Goal: Answer question/provide support

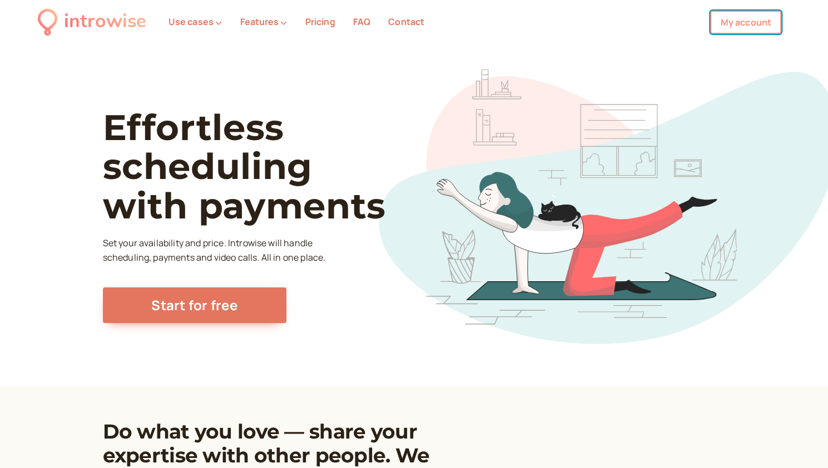
click at [729, 23] on link "My account" at bounding box center [745, 22] width 71 height 23
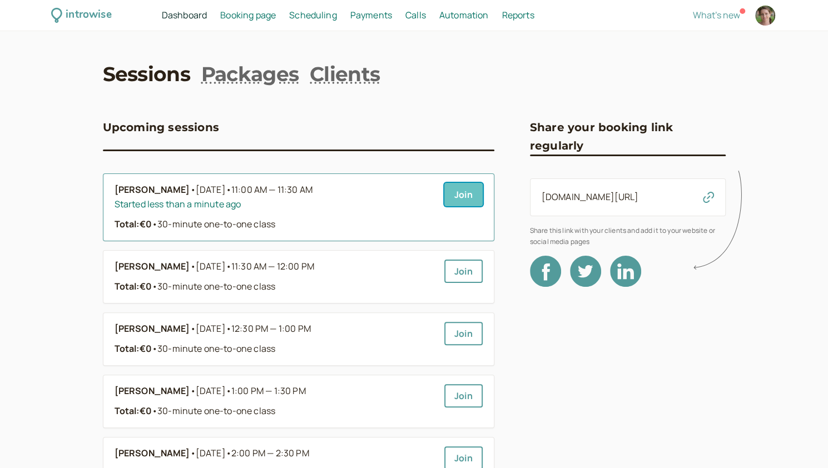
click at [476, 189] on link "Join" at bounding box center [463, 194] width 38 height 23
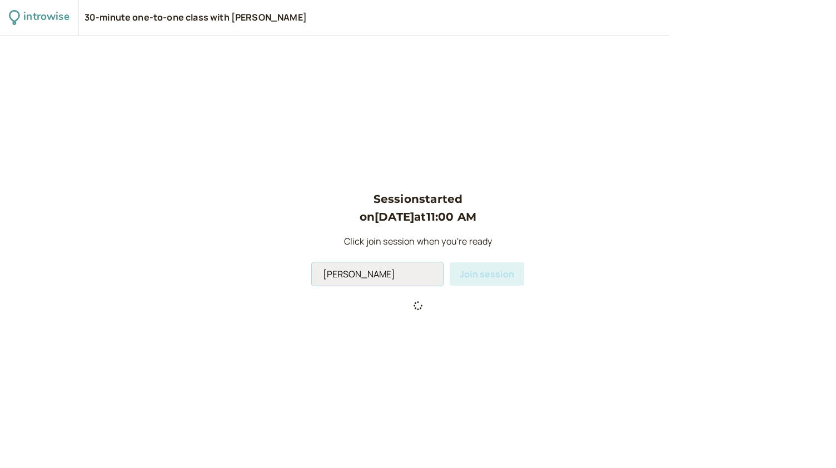
click at [392, 276] on input "[PERSON_NAME]" at bounding box center [377, 274] width 131 height 23
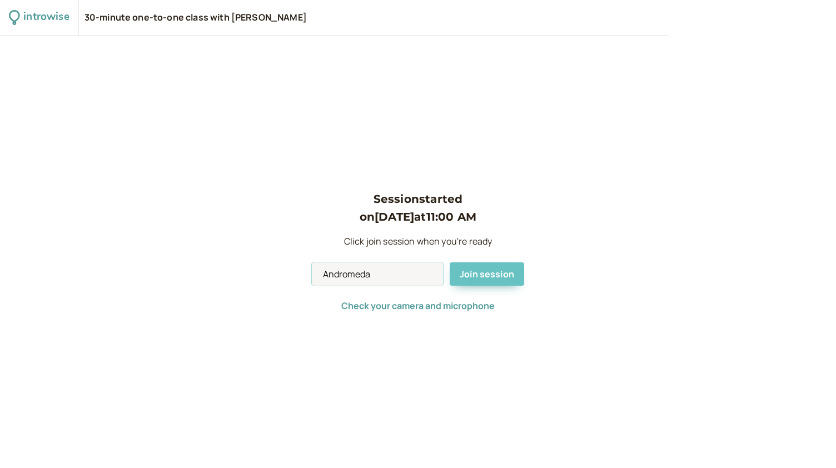
type input "Andromeda"
click at [482, 275] on span "Join session" at bounding box center [487, 274] width 55 height 12
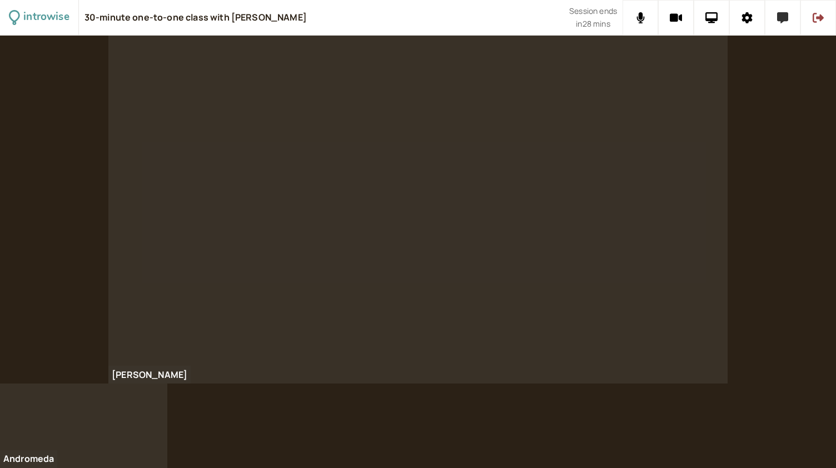
click at [785, 23] on button at bounding box center [783, 18] width 36 height 36
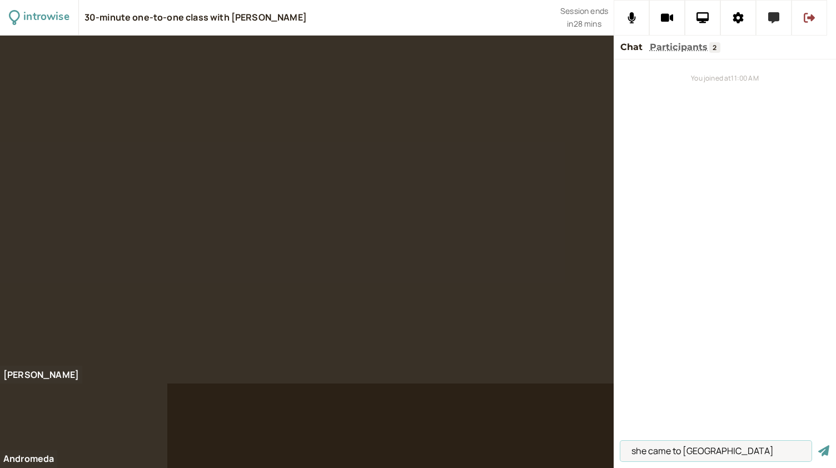
type input "she came to [GEOGRAPHIC_DATA]"
click at [819, 445] on button "submit" at bounding box center [824, 451] width 11 height 12
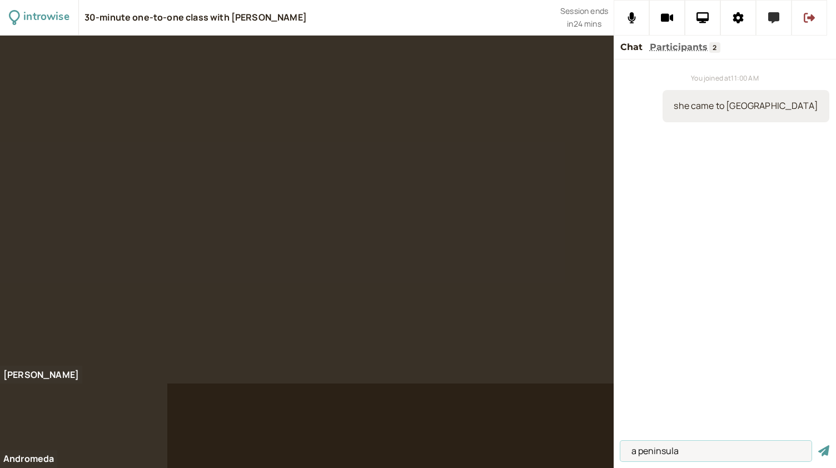
type input "a peninsula"
click at [819, 445] on button "submit" at bounding box center [824, 451] width 11 height 12
type input "sea wall"
click at [819, 445] on button "submit" at bounding box center [824, 451] width 11 height 12
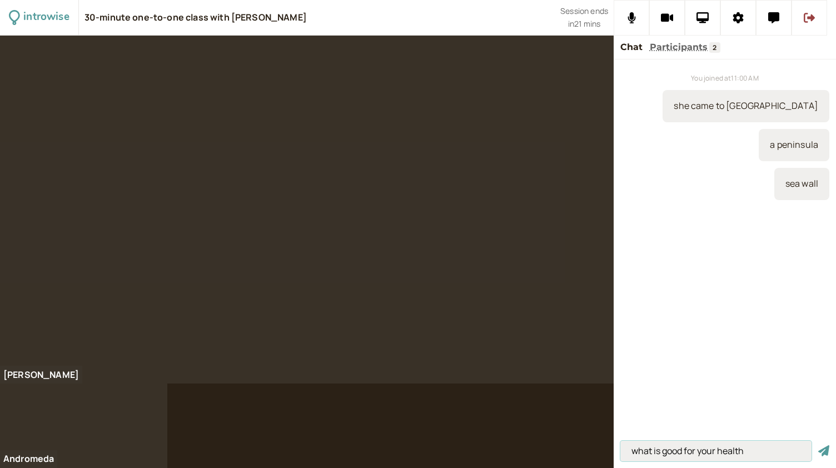
type input "what is good for your health"
click at [819, 445] on button "submit" at bounding box center [824, 451] width 11 height 12
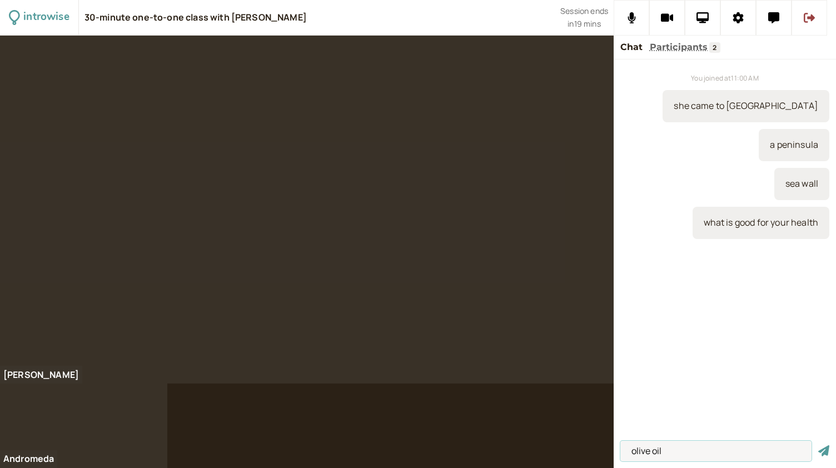
type input "olive oil"
click at [819, 445] on button "submit" at bounding box center [824, 451] width 11 height 12
type input "which are good to eat"
click at [819, 445] on button "submit" at bounding box center [824, 451] width 11 height 12
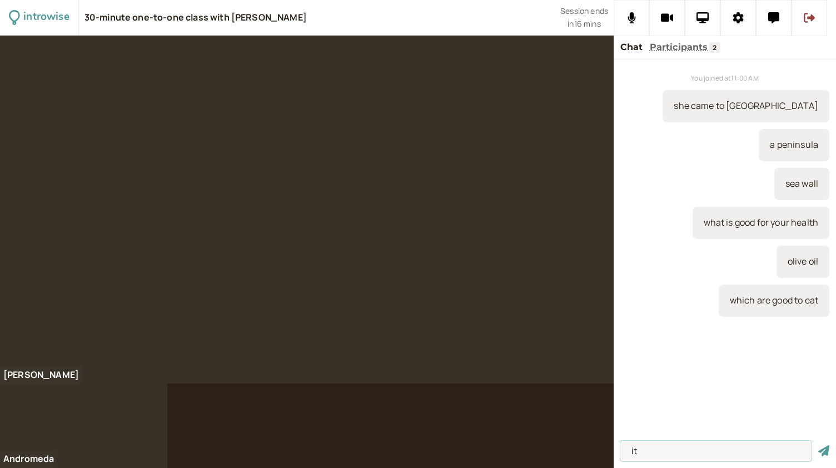
type input "i"
type input "the higher the cholesterol"
click at [819, 445] on button "submit" at bounding box center [824, 451] width 11 height 12
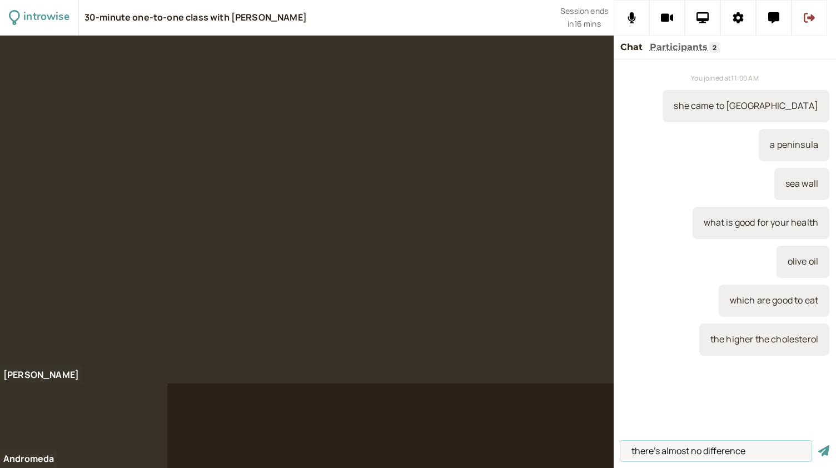
type input "there's almost no difference"
click at [819, 445] on button "submit" at bounding box center [824, 451] width 11 height 12
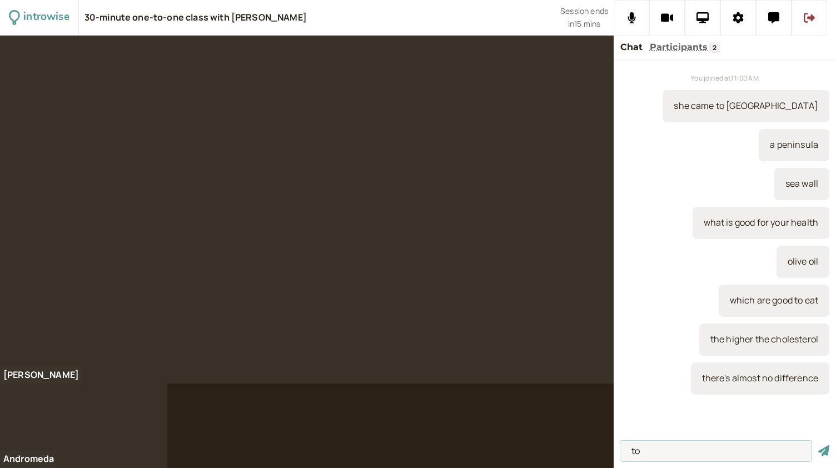
type input "t"
type input "refined coconut oil"
click at [819, 445] on button "submit" at bounding box center [824, 451] width 11 height 12
type input "I cannot eat fatty food"
click at [819, 445] on button "submit" at bounding box center [824, 451] width 11 height 12
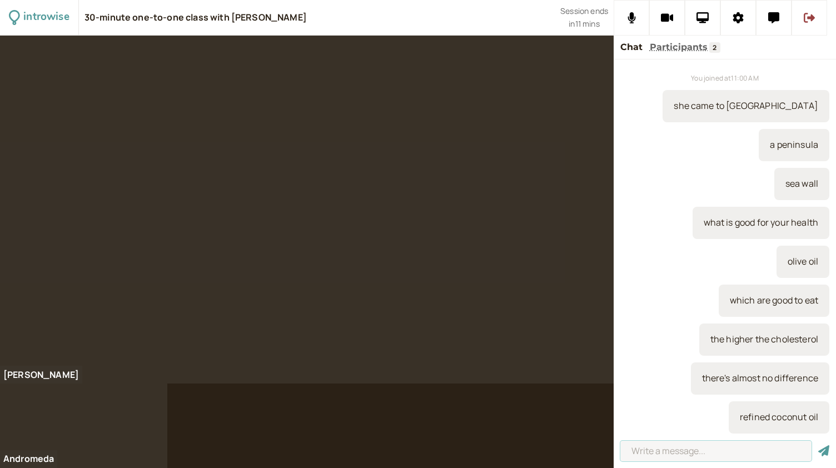
scroll to position [36, 0]
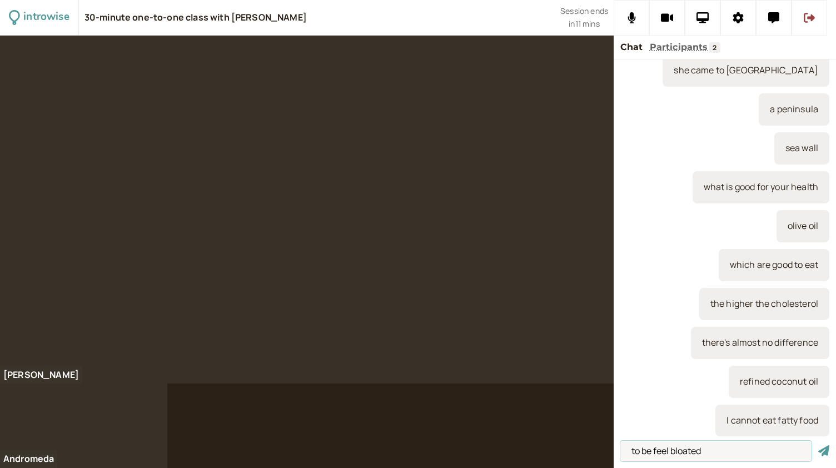
type input "to be feel bloated"
drag, startPoint x: 711, startPoint y: 449, endPoint x: 604, endPoint y: 463, distance: 108.2
click at [604, 463] on div "introwise 30-minute one-to-one class with [PERSON_NAME] Session ends in 9 mins …" at bounding box center [418, 234] width 836 height 468
type input "t"
paste input "to be feel bloated"
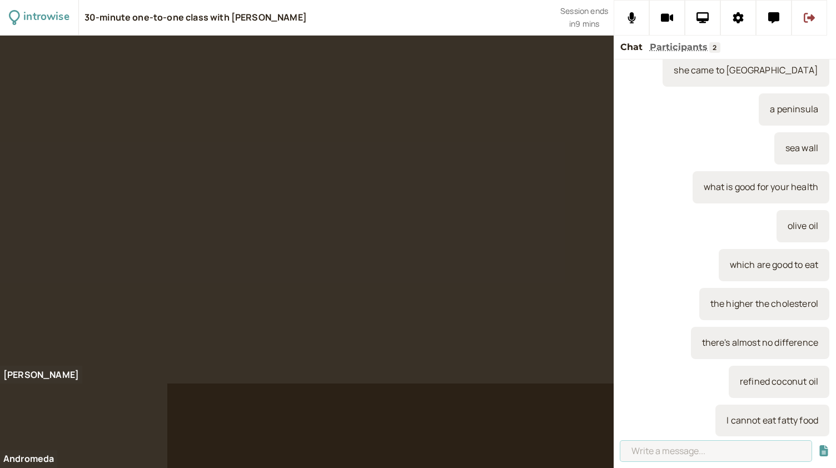
type input "to be feel bloated"
drag, startPoint x: 709, startPoint y: 458, endPoint x: 626, endPoint y: 454, distance: 82.4
click at [626, 454] on input "to be feel bloated" at bounding box center [716, 451] width 191 height 21
type input "people who stick to a diet"
click at [819, 445] on button "submit" at bounding box center [824, 451] width 11 height 12
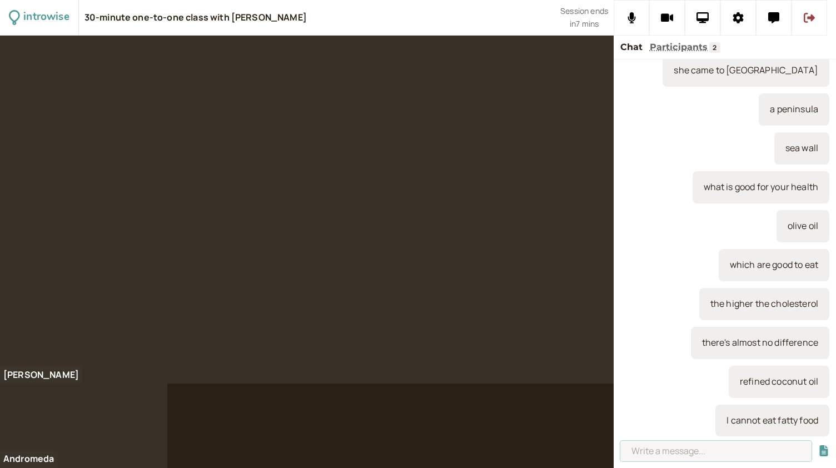
scroll to position [75, 0]
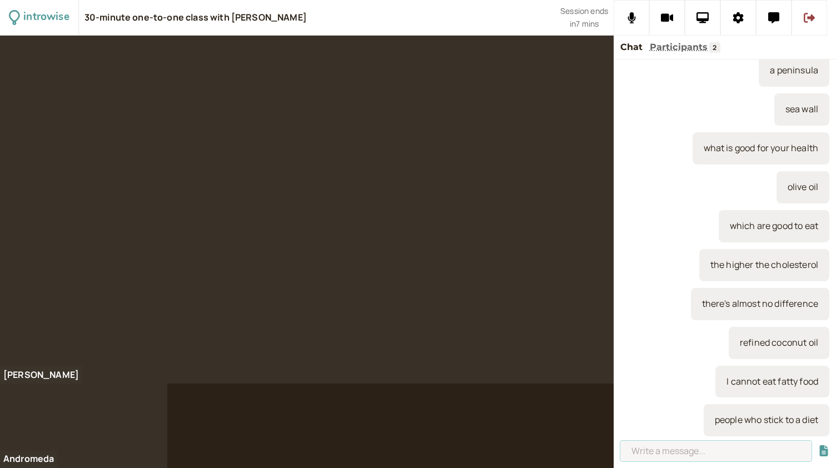
paste input "to be feel bloated"
type input "to be feel bloated"
click at [819, 445] on button "submit" at bounding box center [824, 451] width 11 height 12
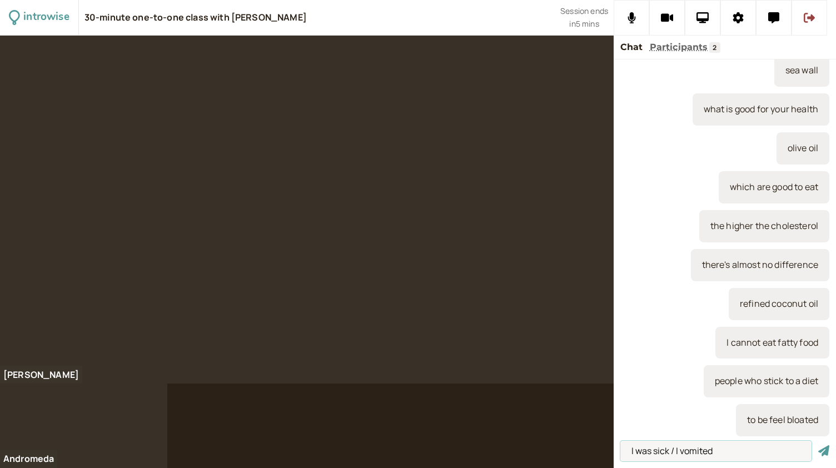
type input "I was sick / I vomited"
click at [819, 445] on button "submit" at bounding box center [824, 451] width 11 height 12
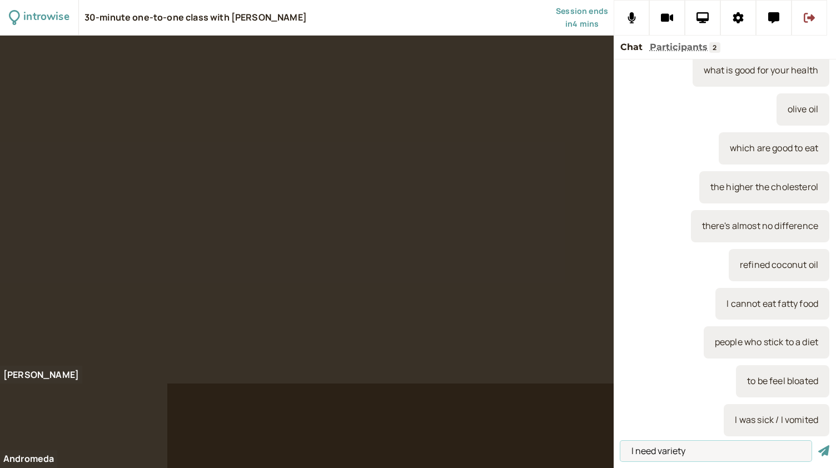
type input "I need variety"
click at [819, 445] on button "submit" at bounding box center [824, 451] width 11 height 12
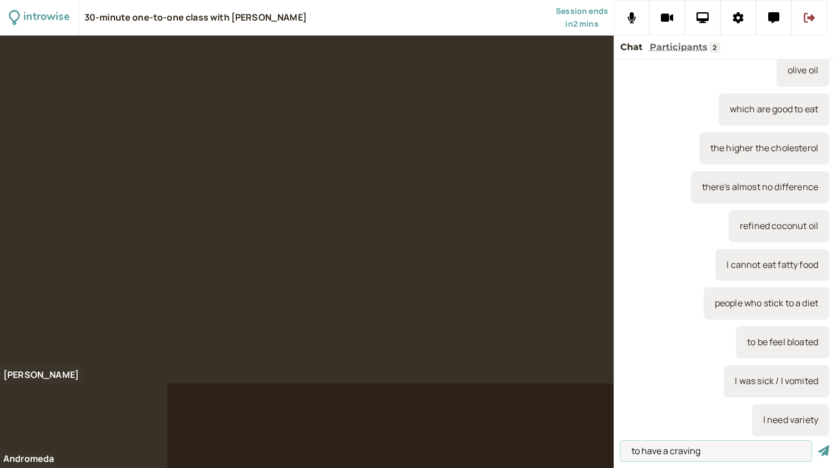
type input "to have a craving"
click at [819, 445] on button "submit" at bounding box center [824, 451] width 11 height 12
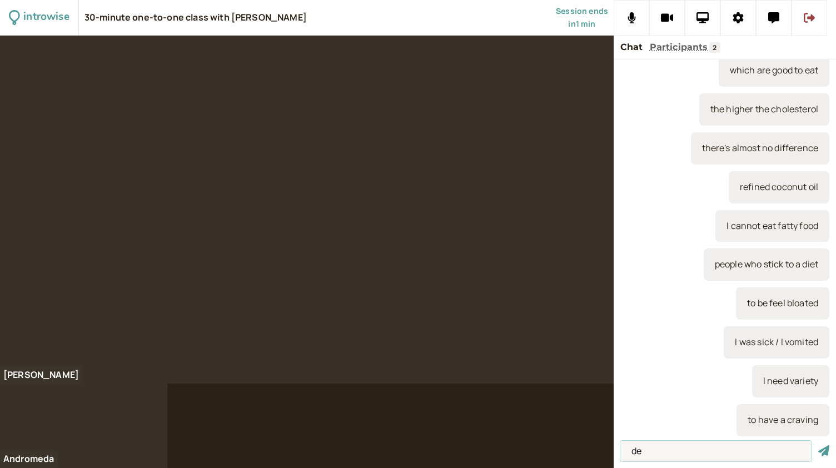
type input "d"
type input "to deny food"
click at [819, 445] on button "submit" at bounding box center [824, 451] width 11 height 12
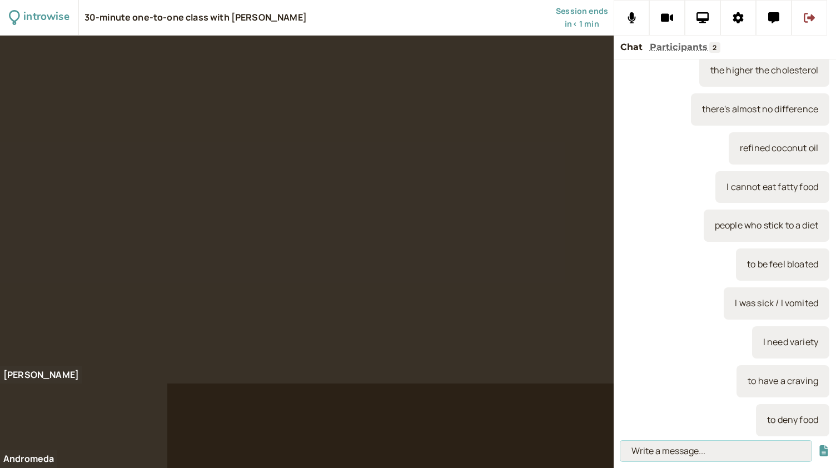
click at [664, 449] on input at bounding box center [716, 451] width 191 height 21
paste input "Go for it - to grant permission."
type input "Go for it - to grant permission."
click at [819, 445] on button "submit" at bounding box center [824, 451] width 11 height 12
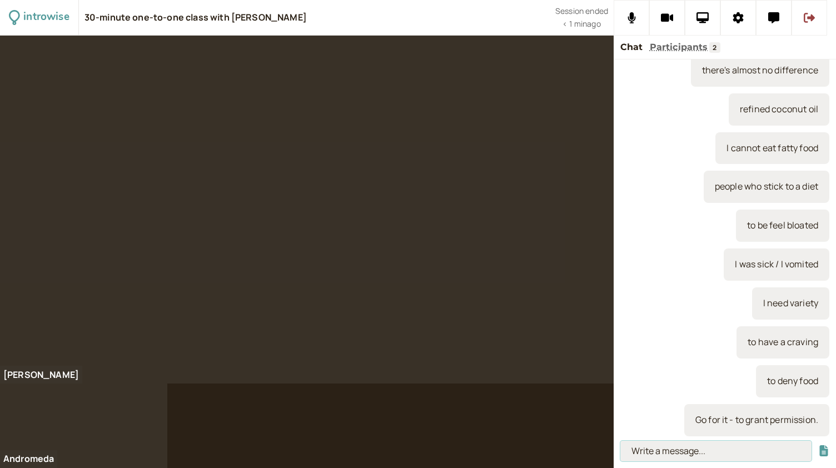
paste input "Can I take this chair?” “Sure, go for it.”"
type input "Can I take this chair?” “Sure, go for it.”"
click at [819, 445] on button "submit" at bounding box center [824, 451] width 11 height 12
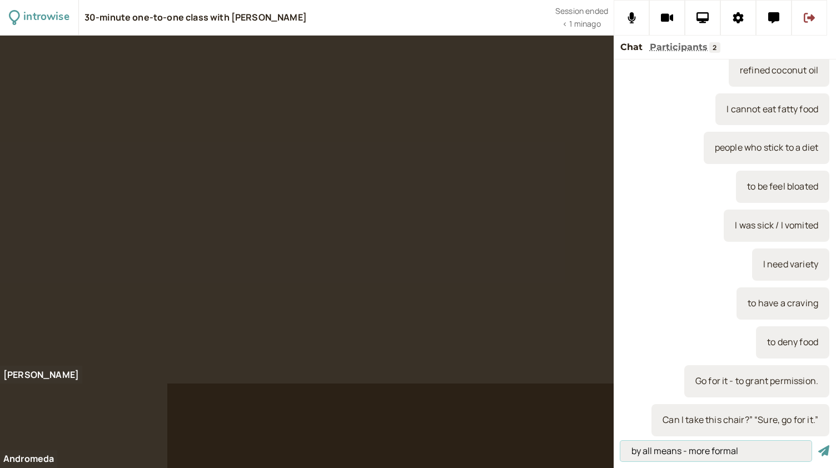
type input "by all means - more formal"
click at [819, 445] on button "submit" at bounding box center [824, 451] width 11 height 12
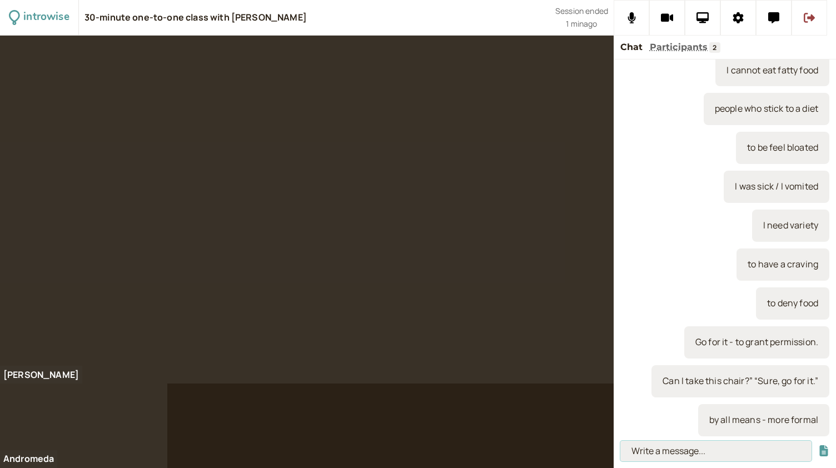
click at [674, 452] on input at bounding box center [716, 451] width 191 height 21
paste input "Help yourself – serve yourself."
type input "Help yourself – serve yourself."
click at [819, 445] on button "submit" at bounding box center [824, 451] width 11 height 12
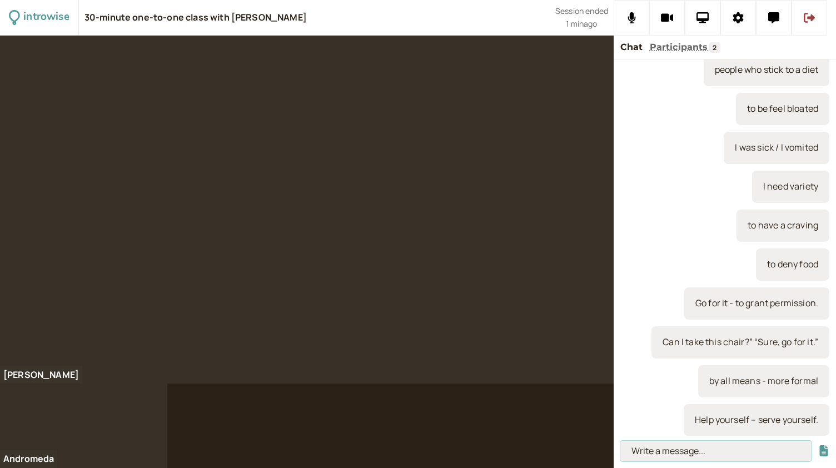
paste input "“Help yourself to food, everyone. It’s all prepared.”"
type input "“Help yourself to food, everyone. It’s all prepared.”"
click at [819, 445] on button "submit" at bounding box center [824, 451] width 11 height 12
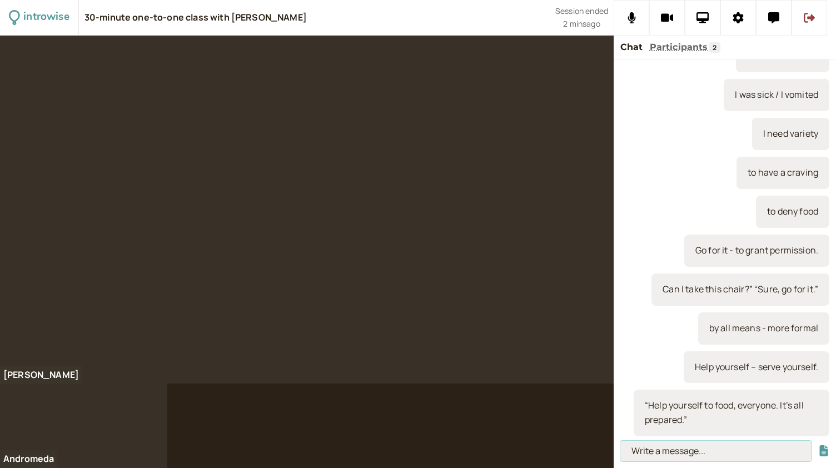
paste input "To be on me – a casual way to say that you will pay for something small like so…"
drag, startPoint x: 632, startPoint y: 452, endPoint x: 809, endPoint y: 448, distance: 177.5
click at [809, 448] on input "To be on me – a casual way to say that you will pay for something small like so…" at bounding box center [716, 451] width 191 height 21
paste input "To be on me – a casual way to say that you w"
type input "To be on me – a casual way to say that you will pay for something small like so…"
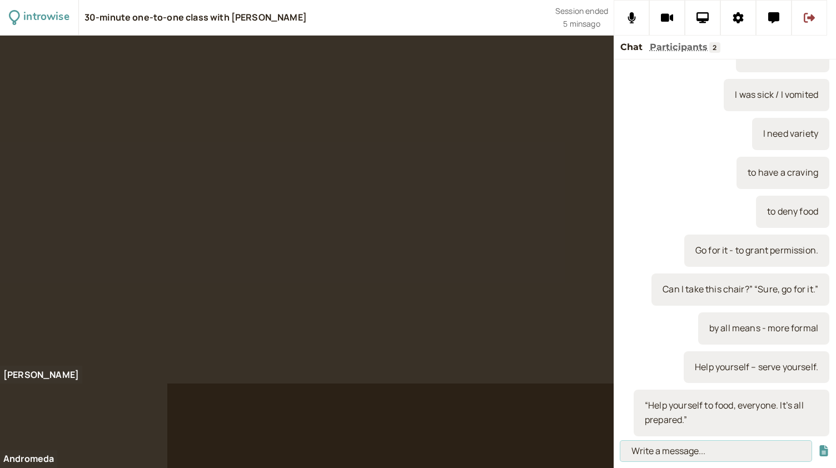
paste input "To be on me – a casual way to say that you will pay for something small like so…"
type input "To be on me – a casual way to say that you will pay for something small like so…"
click at [726, 453] on input "To be on me – a casual way to say that you will pay for something small like so…" at bounding box center [716, 451] width 191 height 21
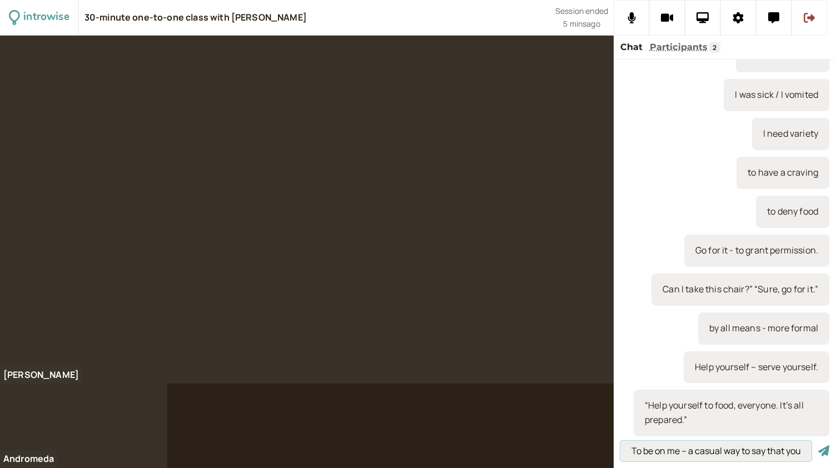
click at [819, 445] on button "submit" at bounding box center [824, 451] width 11 height 12
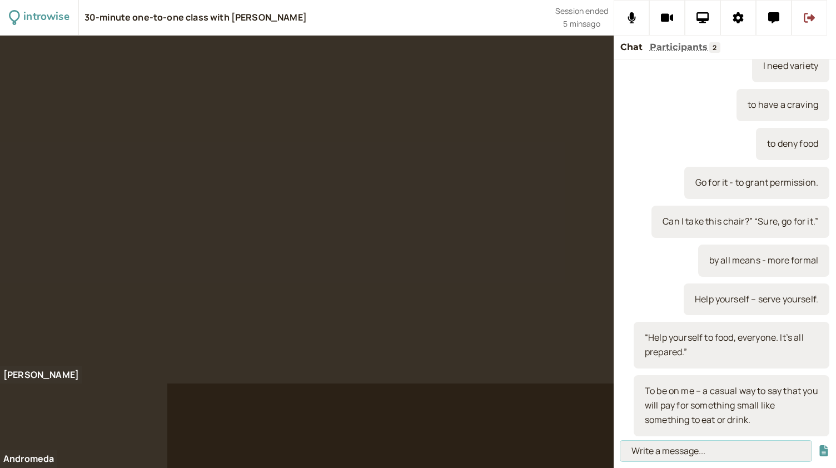
click at [659, 453] on input at bounding box center [716, 451] width 191 height 21
paste input "“Don’t worry, I’ll get the coffees, they’re on me.”"
type input "“Don’t worry, I’ll get the coffees, they’re on me.”"
click at [819, 445] on button "submit" at bounding box center [824, 451] width 11 height 12
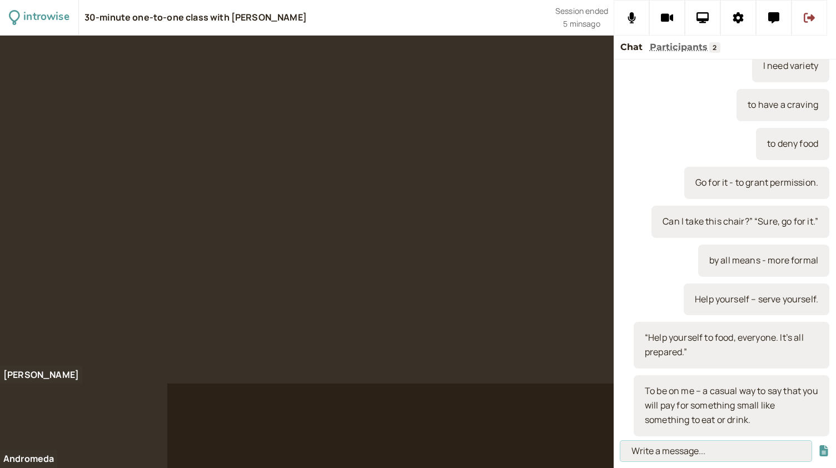
scroll to position [0, 0]
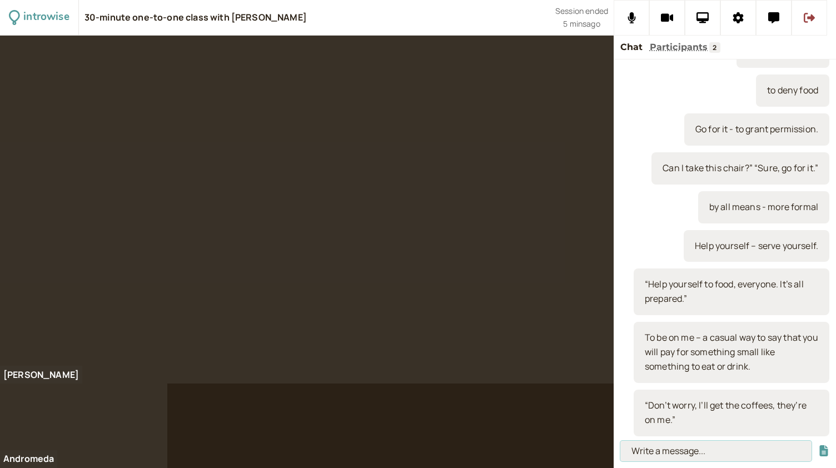
click at [647, 446] on input at bounding box center [716, 451] width 191 height 21
paste input "“I’ll get the cinema tickets. My treat.”"
type input "“I’ll get the cinema tickets. My treat.”"
click at [819, 445] on button "submit" at bounding box center [824, 451] width 11 height 12
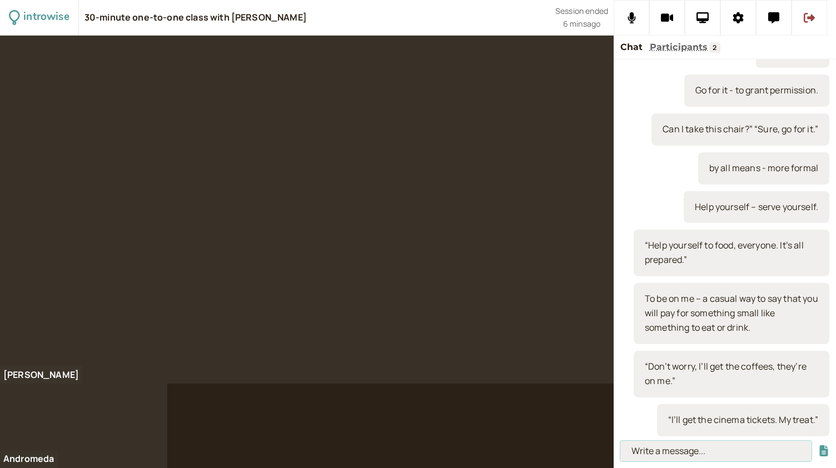
paste input "To pop into – to enter a shop, house or commercial space to get something."
type input "To pop into – to enter a shop, house or commercial space to get something."
click at [642, 454] on input "To pop into – to enter a shop, house or commercial space to get something." at bounding box center [716, 451] width 191 height 21
drag, startPoint x: 631, startPoint y: 452, endPoint x: 813, endPoint y: 452, distance: 181.9
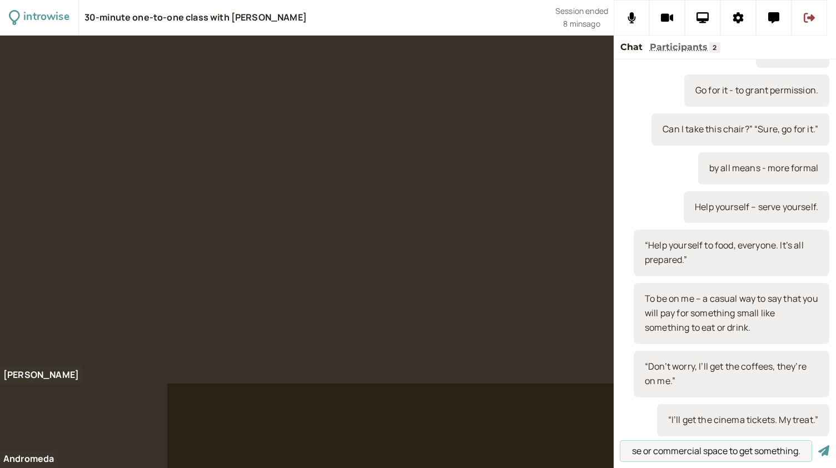
click at [813, 452] on form "To pop into – to enter a shop, house or commercial space to get something." at bounding box center [725, 451] width 209 height 21
type input "they flew to [GEOGRAPHIC_DATA]"
click at [819, 445] on button "submit" at bounding box center [824, 451] width 11 height 12
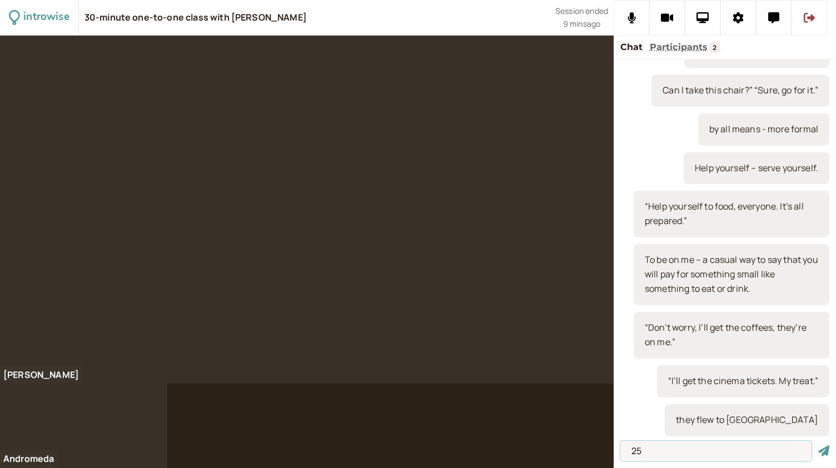
type input "2"
type input "1"
paste input "To pop into – to enter a shop, house or commercial space to get something."
type input "To pop into – to enter a shop, house or commercial space to get something."
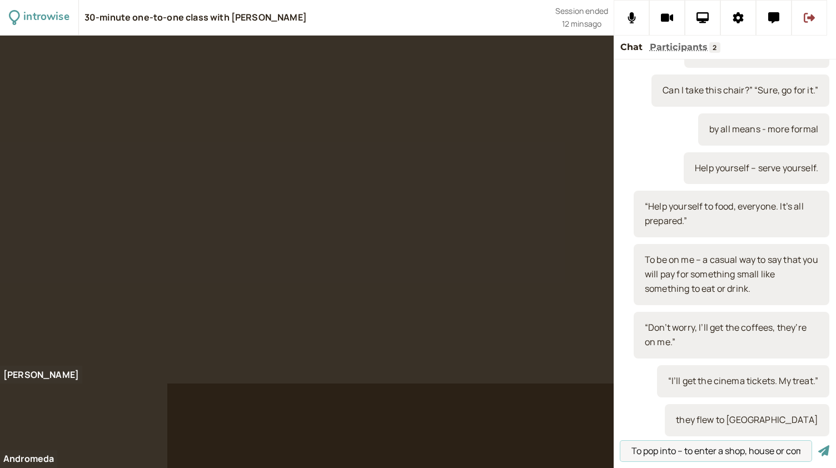
drag, startPoint x: 803, startPoint y: 450, endPoint x: 597, endPoint y: 449, distance: 205.8
click at [597, 449] on div "introwise 30-minute one-to-one class with [PERSON_NAME] Session ended 12 mins a…" at bounding box center [418, 234] width 836 height 468
type input "she looked up at me"
click at [819, 445] on button "submit" at bounding box center [824, 451] width 11 height 12
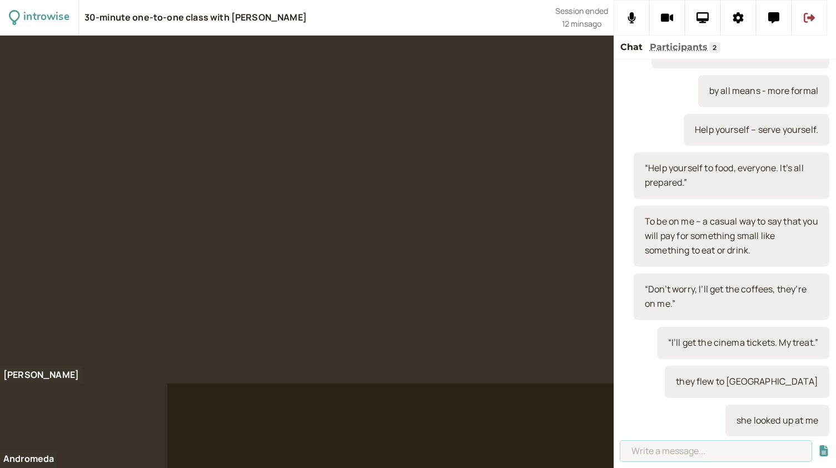
paste input "To pop into – to enter a shop, house or commercial space to get something."
type input "To pop into – to enter a shop, house or commercial space to get something."
drag, startPoint x: 805, startPoint y: 453, endPoint x: 578, endPoint y: 439, distance: 226.8
click at [578, 439] on div "introwise 30-minute one-to-one class with [PERSON_NAME] Session ended 13 mins a…" at bounding box center [418, 234] width 836 height 468
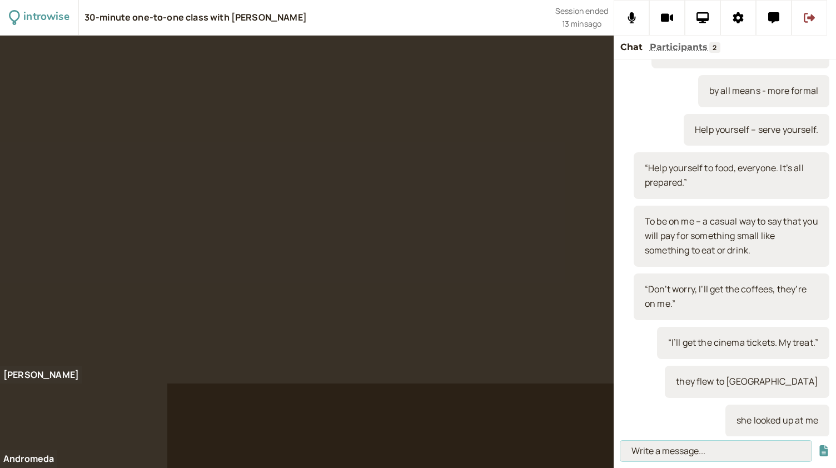
paste input "To pop into – to enter a shop, house or commercial space to get something."
type input "To pop into – to enter a shop, house or commercial space to get something."
click at [819, 445] on button "submit" at bounding box center [824, 451] width 11 height 12
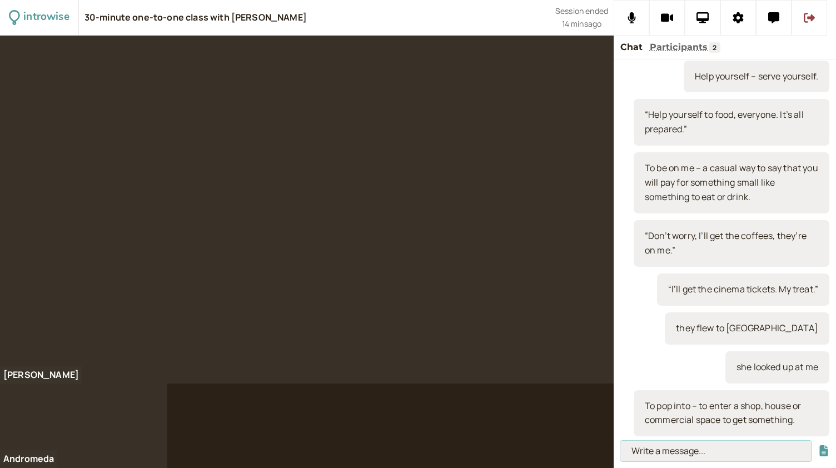
click at [647, 451] on input at bounding box center [716, 451] width 191 height 21
paste input "“I just need to pop into the supermarket to buy some bread.”"
type input "“I just need to pop into the supermarket to buy some bread.”"
click at [819, 445] on button "submit" at bounding box center [824, 451] width 11 height 12
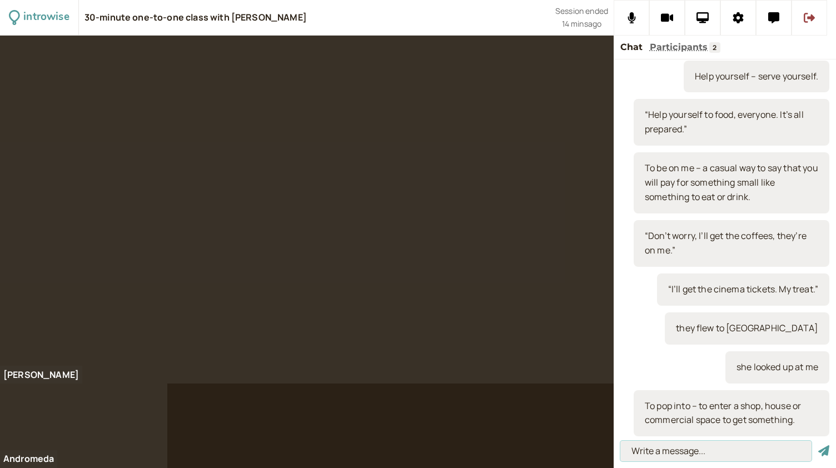
scroll to position [0, 0]
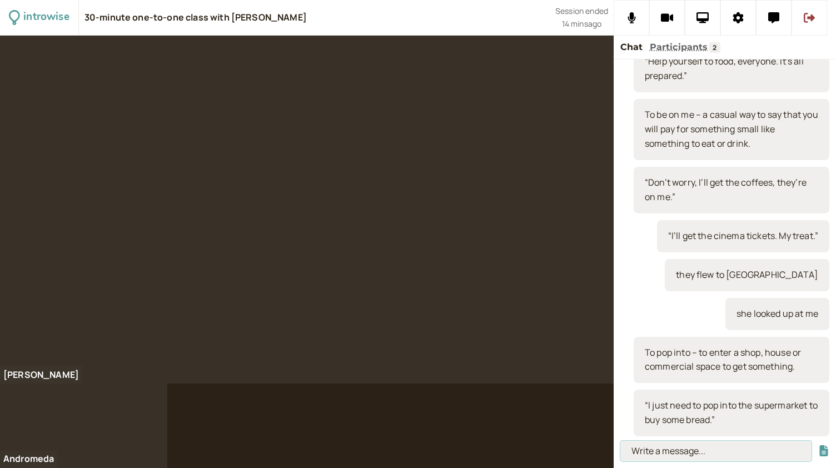
click at [676, 452] on input at bounding box center [716, 451] width 191 height 21
paste input "‘To pop out,’ means to leave your house or another space for a spontaneous erra…"
type input "‘To pop out,’ means to leave your house or another space for a spontaneous erra…"
drag, startPoint x: 802, startPoint y: 450, endPoint x: 582, endPoint y: 440, distance: 220.4
click at [582, 440] on div "introwise 30-minute one-to-one class with [PERSON_NAME] Session ended 15 mins a…" at bounding box center [418, 234] width 836 height 468
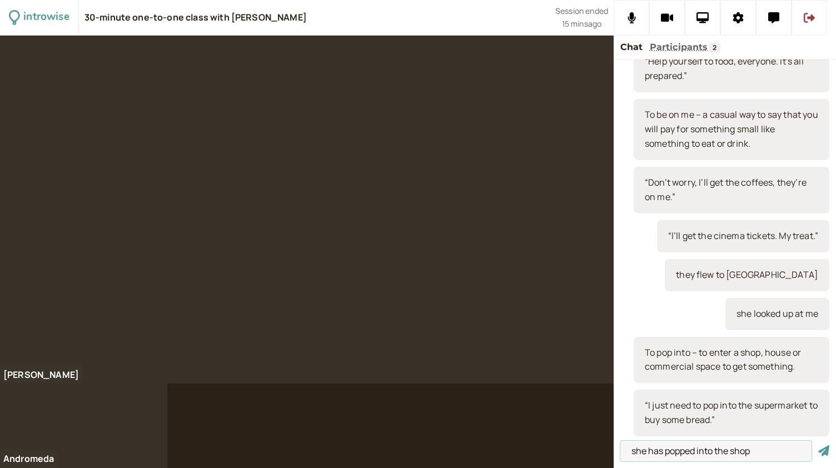
type input "she has popped into the shop"
click at [819, 445] on button "submit" at bounding box center [824, 451] width 11 height 12
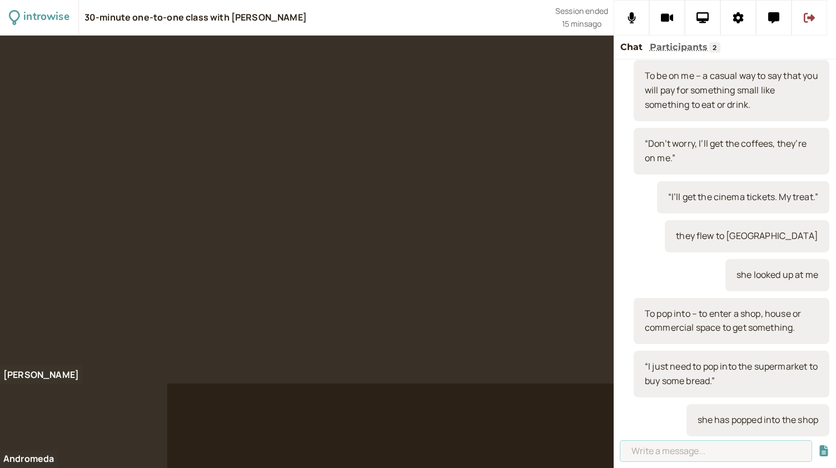
paste input "‘To pop out,’ means to leave your house or another space for a spontaneous erra…"
type input "‘To pop out,’ means to leave your house or another space for a spontaneous erra…"
click at [819, 445] on button "submit" at bounding box center [824, 451] width 11 height 12
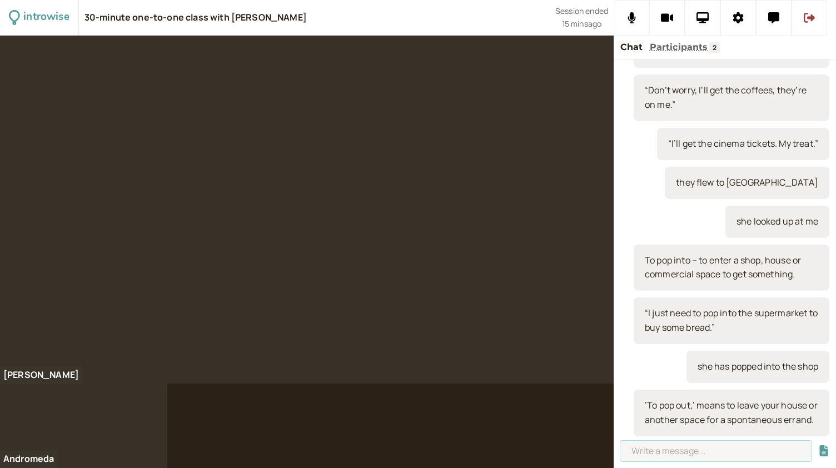
scroll to position [0, 0]
click at [664, 444] on input at bounding box center [716, 451] width 191 height 21
paste input "“I am just popping out for a few minutes to talk to [PERSON_NAME].”"
type input "“I am just popping out for a few minutes to talk to [PERSON_NAME].”"
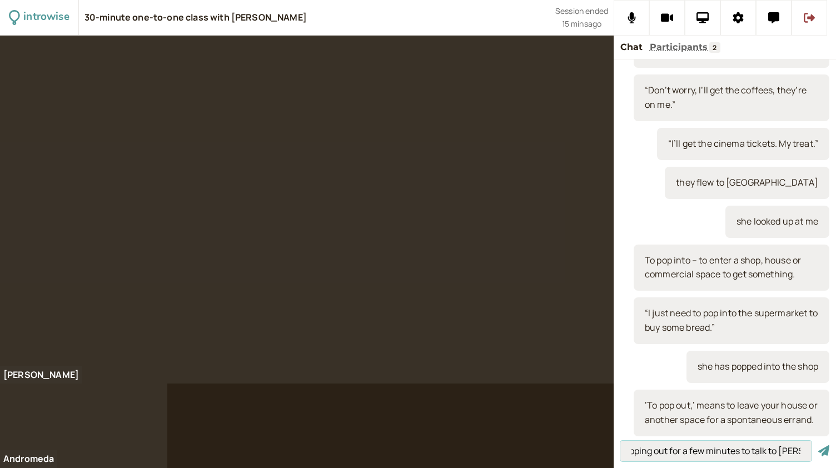
click at [819, 445] on button "submit" at bounding box center [824, 451] width 11 height 12
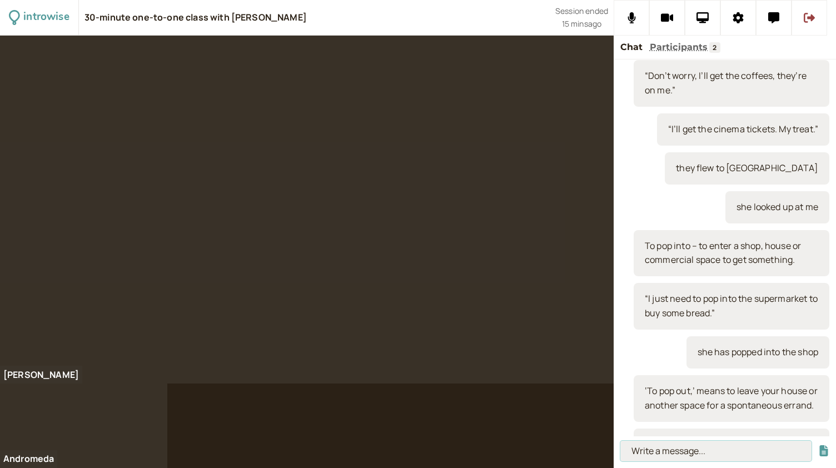
scroll to position [0, 0]
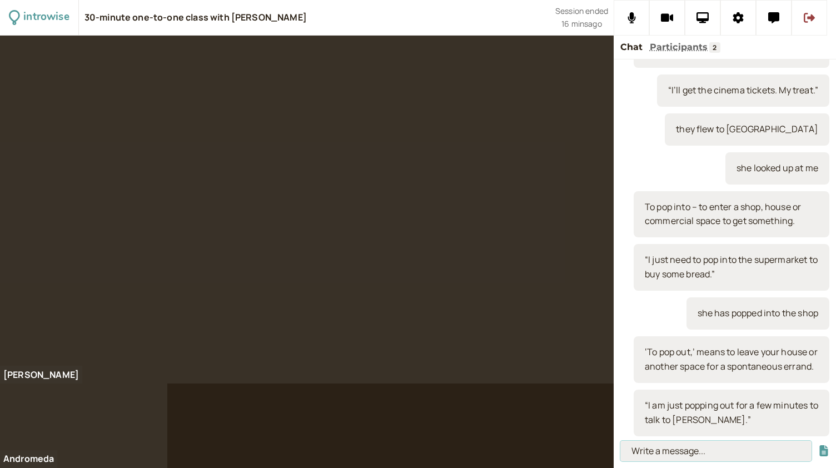
click at [660, 453] on input at bounding box center [716, 451] width 191 height 21
paste input "To run some errands –to make short trips to take care of routine tasks like sho…"
type input "To run some errands –to make short trips to take care of routine tasks like sho…"
click at [819, 445] on button "submit" at bounding box center [824, 451] width 11 height 12
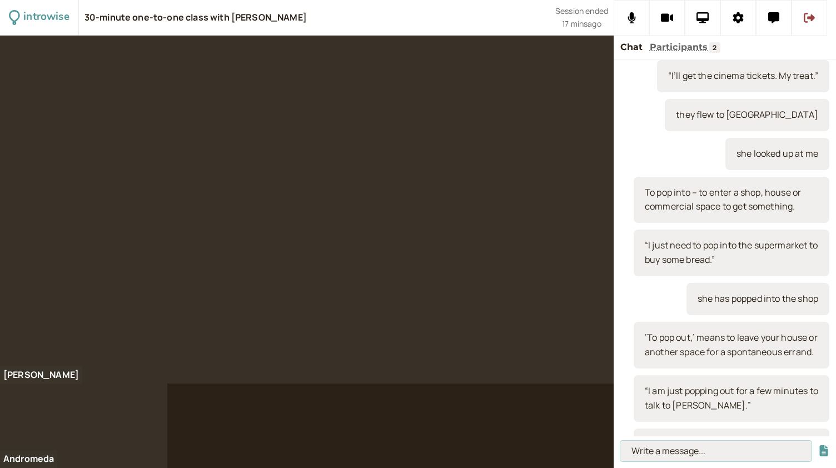
scroll to position [0, 0]
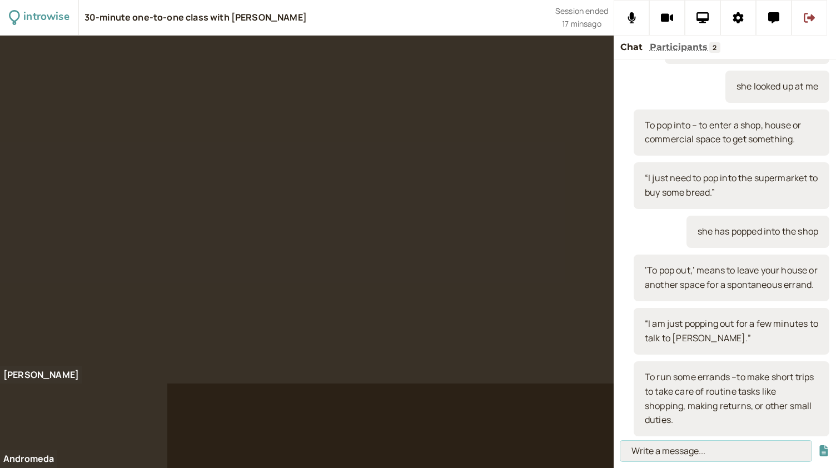
click at [655, 451] on input at bounding box center [716, 451] width 191 height 21
paste input "“I’m just popping out to run some errands. Do you need anything?”"
type input "“I’m just popping out to run some errands. Do you need anything?”"
click at [819, 445] on button "submit" at bounding box center [824, 451] width 11 height 12
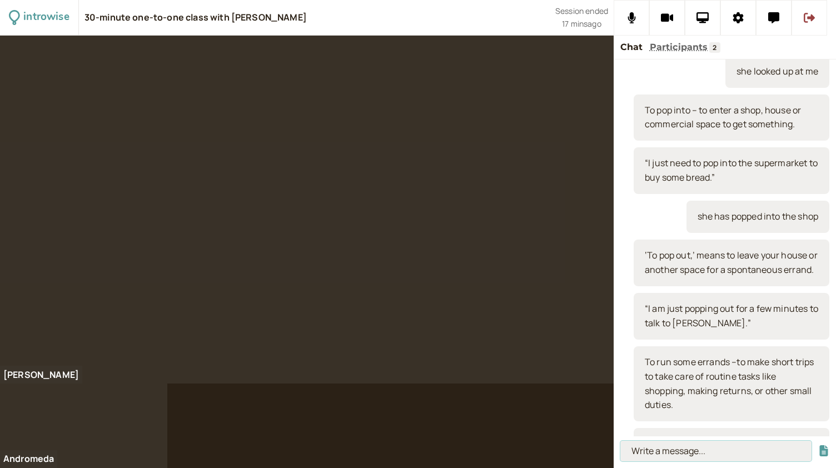
scroll to position [0, 0]
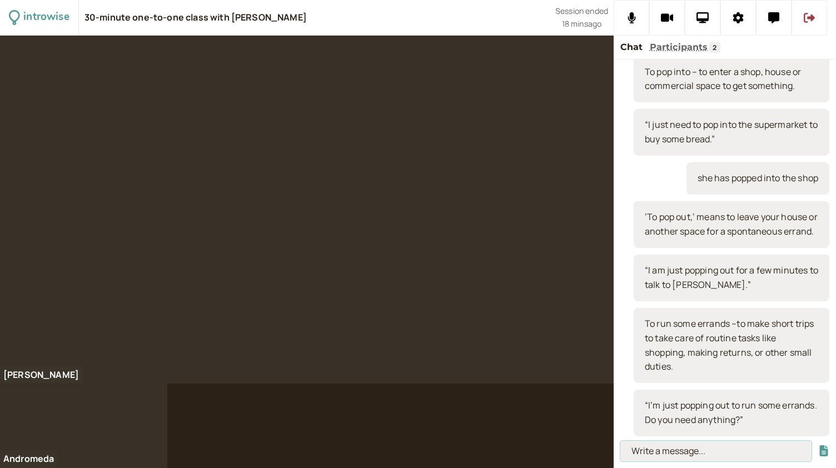
click at [647, 450] on input at bounding box center [716, 451] width 191 height 21
paste input "To give someone a lift – a small journey by car."
type input "To give someone a lift – a small journey by car."
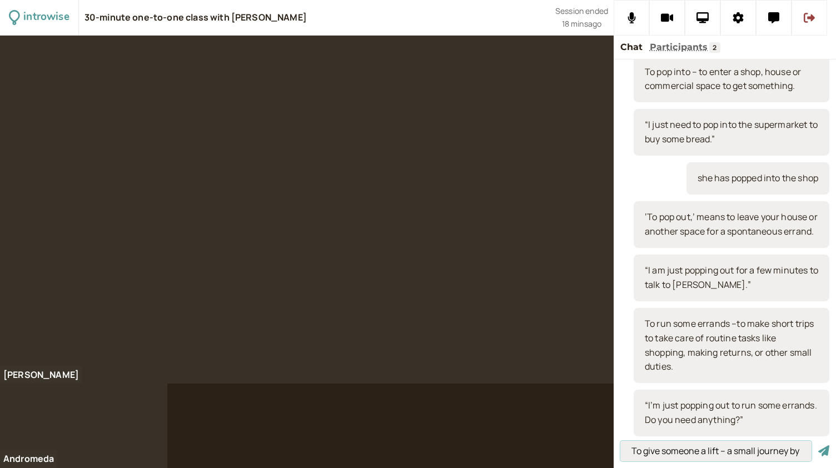
click at [694, 451] on input "To give someone a lift – a small journey by car." at bounding box center [716, 451] width 191 height 21
click at [819, 445] on button "submit" at bounding box center [824, 451] width 11 height 12
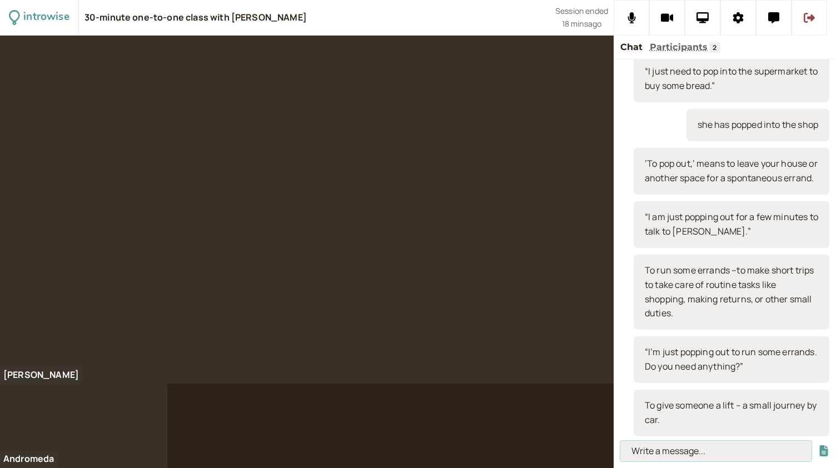
paste input "“Can you give me a lift to the station?” “Sure, I’ll give you a lift. When do y…"
type input "“Can you give me a lift to the station?” “Sure, I’ll give you a lift. When do y…"
click at [819, 445] on button "submit" at bounding box center [824, 451] width 11 height 12
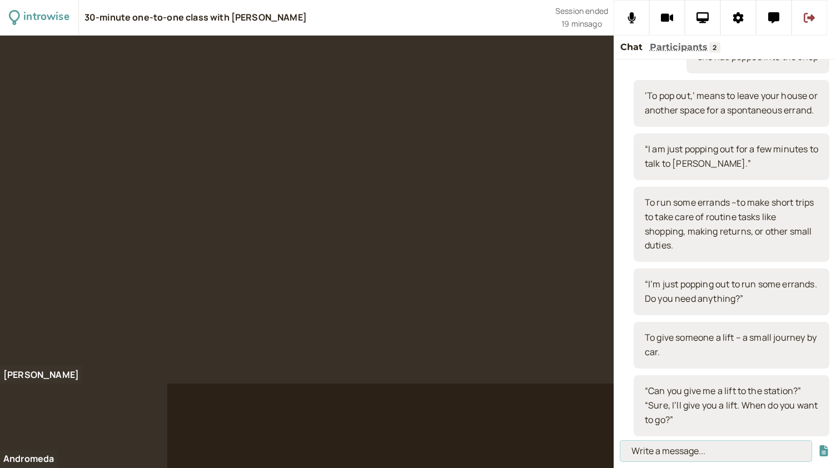
click at [640, 453] on input at bounding box center [716, 451] width 191 height 21
paste input "To drop someone off – to leave a passenger at a particular location."
click at [805, 453] on input "To drop someone off – to leave a passenger at a particular location." at bounding box center [716, 451] width 191 height 21
type input "To drop someone off – to leave a passenger at a particular location."
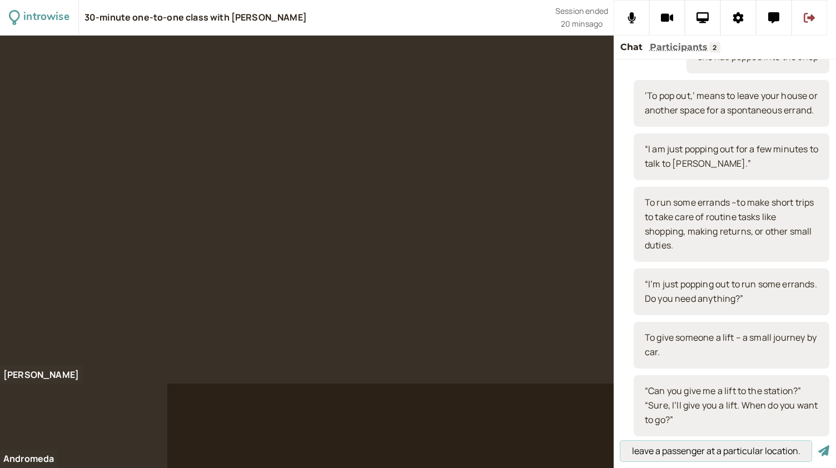
click at [819, 445] on button "submit" at bounding box center [824, 451] width 11 height 12
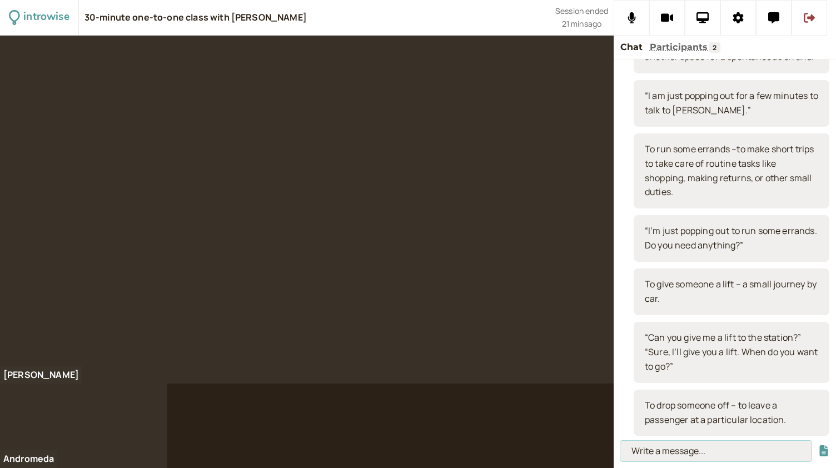
click at [665, 445] on input at bounding box center [716, 451] width 191 height 21
paste input "“You can drop me off anywhere in town and I will walk from there.”"
type input "“You can drop me off anywhere in town and I will walk from there.”"
click at [819, 445] on button "submit" at bounding box center [824, 451] width 11 height 12
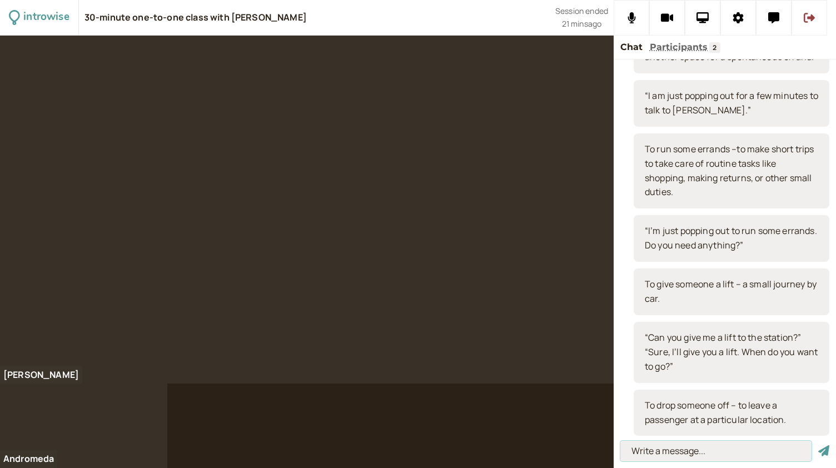
scroll to position [0, 0]
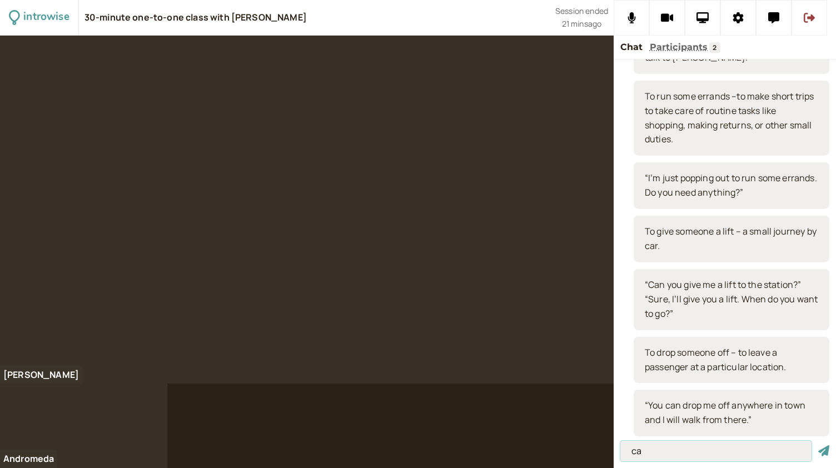
type input "c"
type input "I will drop you off at the station"
click at [819, 445] on button "submit" at bounding box center [824, 451] width 11 height 12
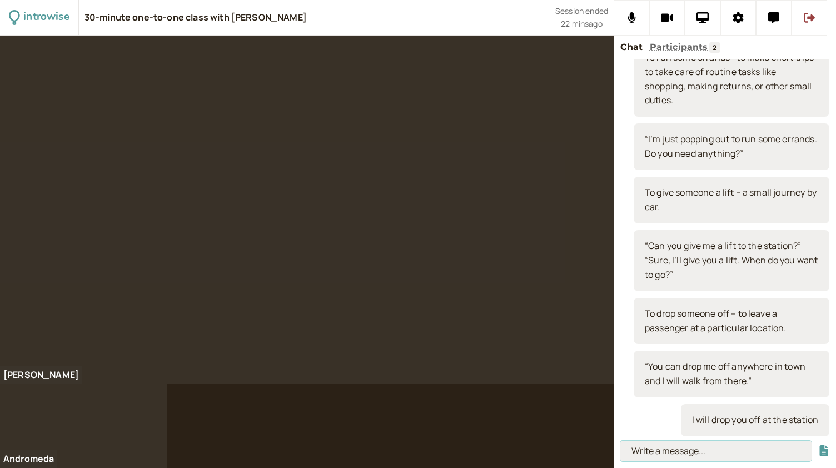
click at [670, 452] on input at bounding box center [716, 451] width 191 height 21
paste input "To make it – a casual way to accept or reject an invitation."
type input "To make it – a casual way to accept or reject an invitation."
click at [819, 445] on button "submit" at bounding box center [824, 451] width 11 height 12
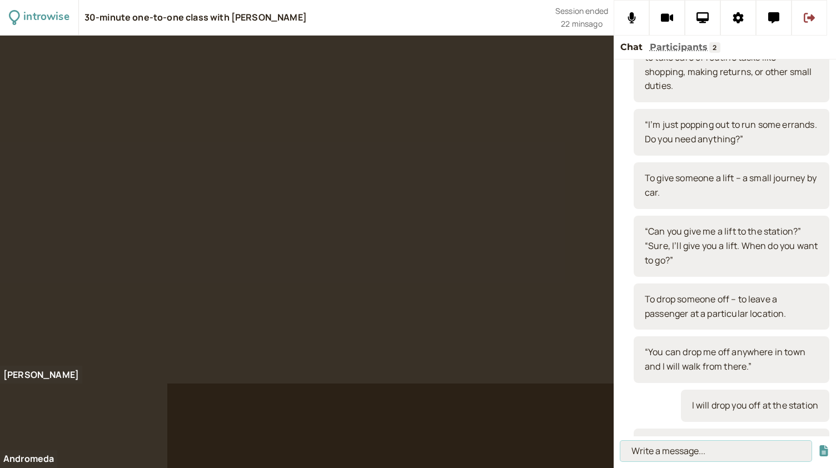
scroll to position [0, 0]
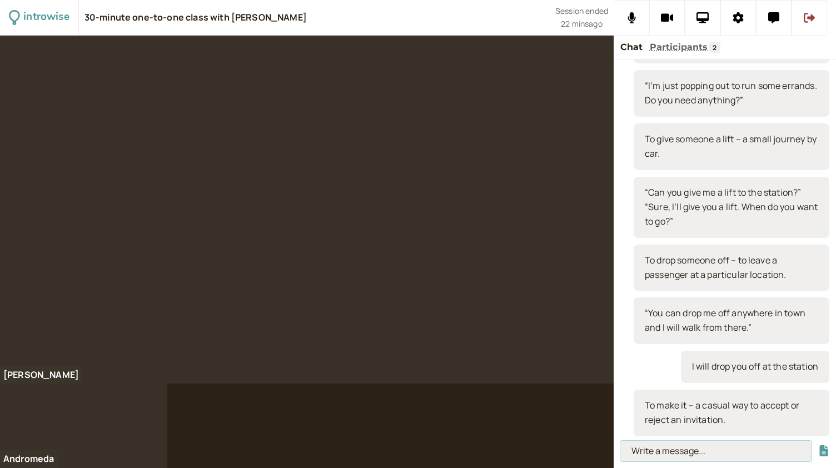
click at [671, 451] on input at bounding box center [716, 451] width 191 height 21
paste input "“I can’t make it to the barbeque, as I am double-booked.”"
type input "“I can’t make it to the barbeque, as I am double-booked.”"
click at [819, 445] on button "submit" at bounding box center [824, 451] width 11 height 12
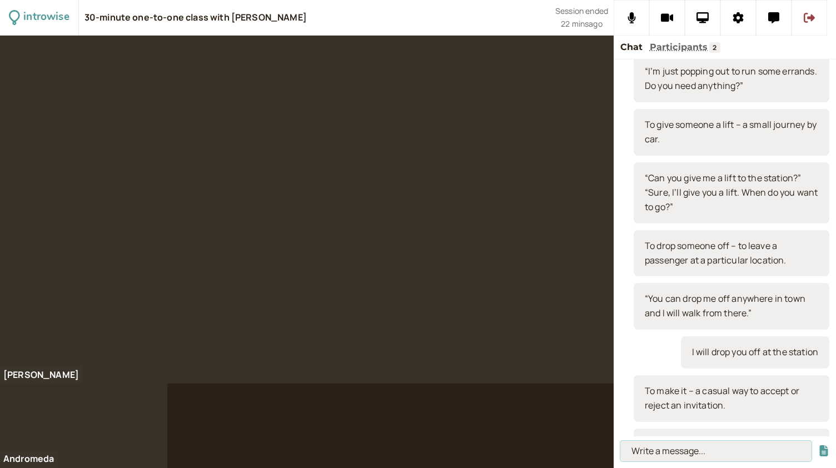
scroll to position [0, 0]
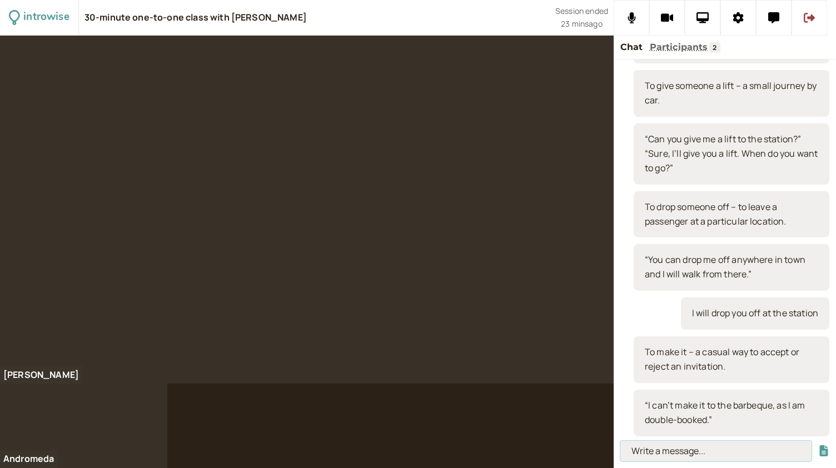
type input "I"
type input "yeah, we can make it"
click at [819, 445] on button "submit" at bounding box center [824, 451] width 11 height 12
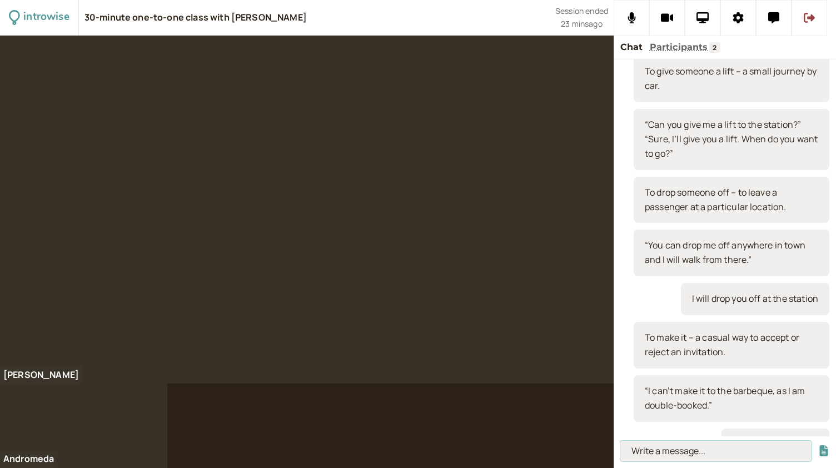
scroll to position [1529, 0]
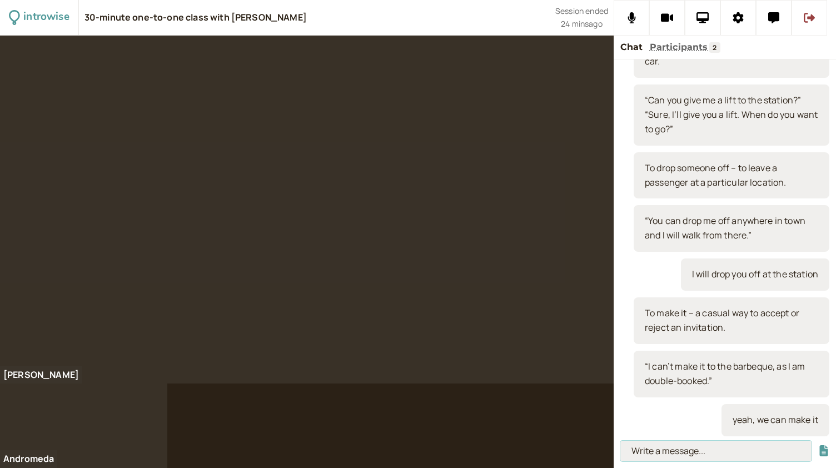
paste input "To let someone off – to give someone freedom from an obligation"
type input "To let someone off – to give someone freedom from an obligation"
click at [819, 445] on button "submit" at bounding box center [824, 451] width 11 height 12
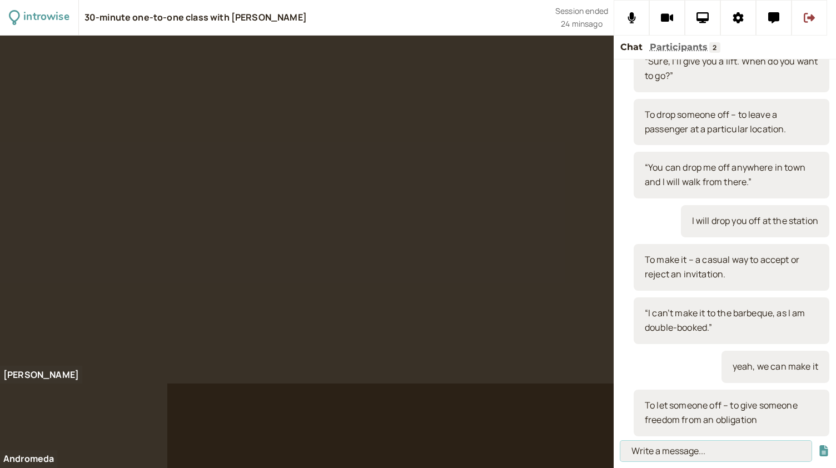
paste input "“I was going to work late tonight, but I have a football match [DATE] so the ma…"
type input "“I was going to work late tonight, but I have a football match [DATE] so the ma…"
click at [819, 445] on button "submit" at bounding box center [824, 451] width 11 height 12
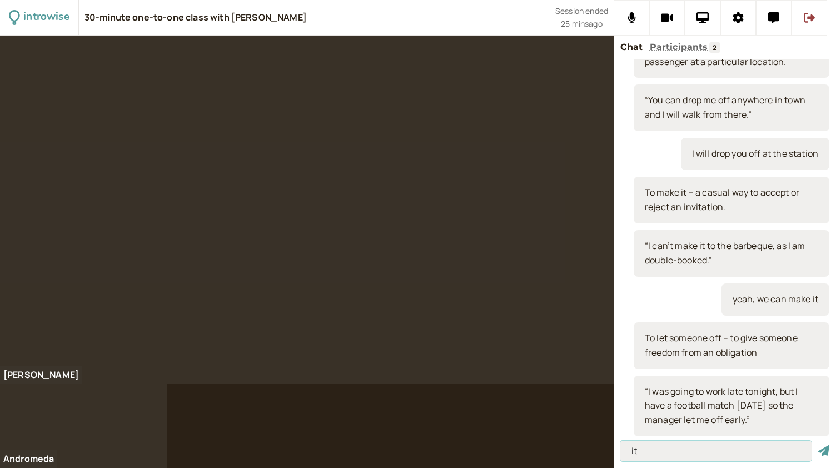
type input "i"
type input "let + object + off"
click at [819, 445] on button "submit" at bounding box center [824, 451] width 11 height 12
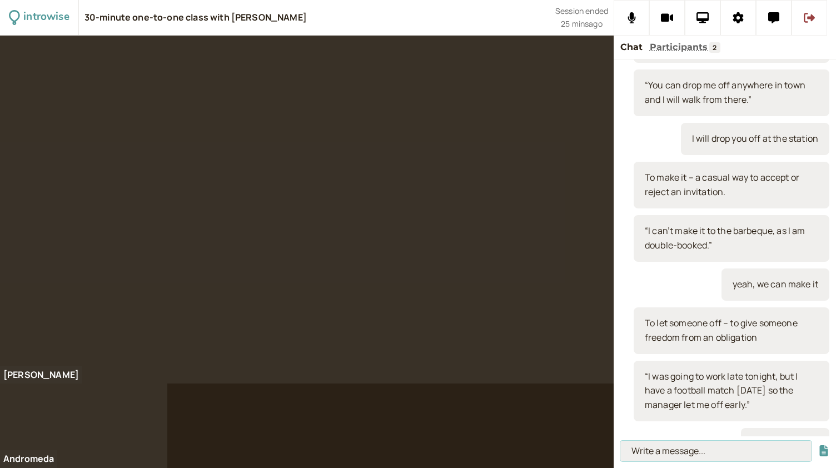
scroll to position [1690, 0]
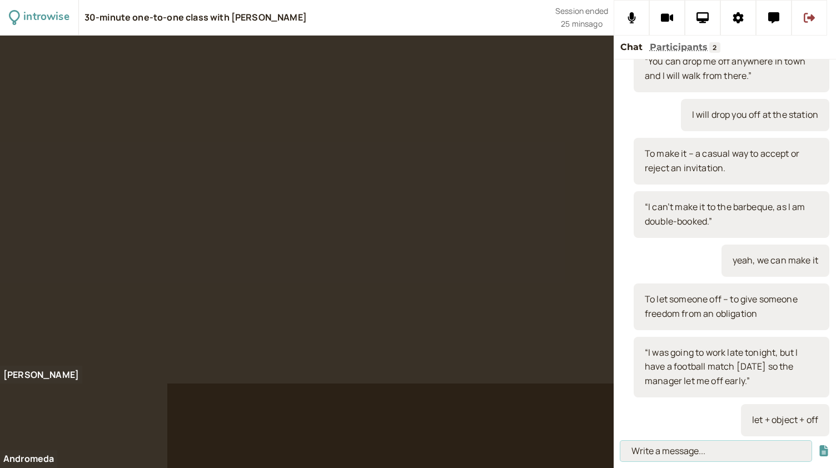
paste input "“I was going to work late tonight, but I have a football match [DATE] so the ma…"
type input "“I was going to work late tonight, but I have a football match [DATE] so the ma…"
type input "It's OK, I'll let you off"
click at [819, 445] on button "submit" at bounding box center [824, 451] width 11 height 12
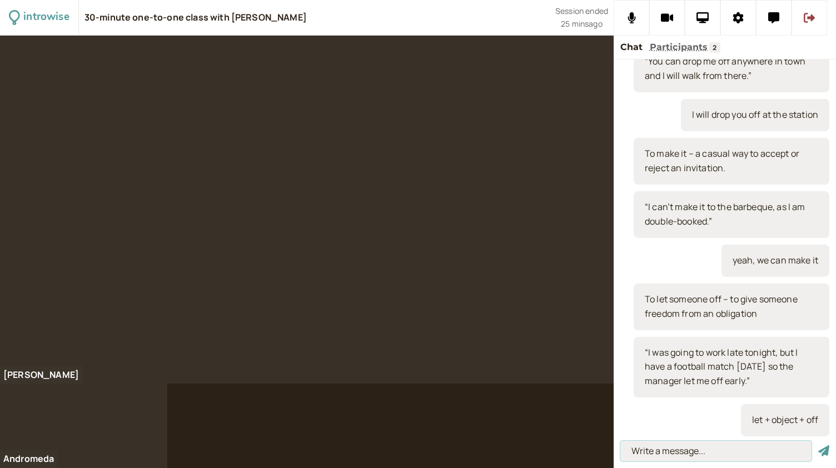
scroll to position [1729, 0]
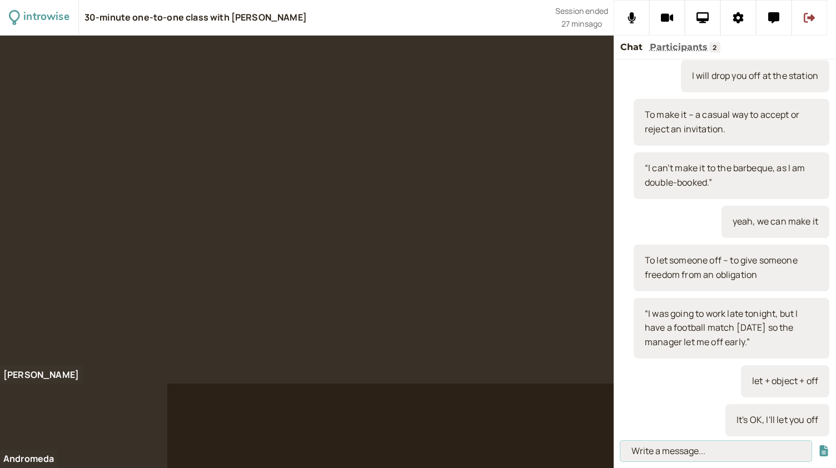
paste input "To make it up (to you) – a conversational way to say that you will do something…"
type input "To make it up (to you) – a conversational way to say that you will do something…"
click at [750, 453] on input "To make it up (to you) – a conversational way to say that you will do something…" at bounding box center [716, 451] width 191 height 21
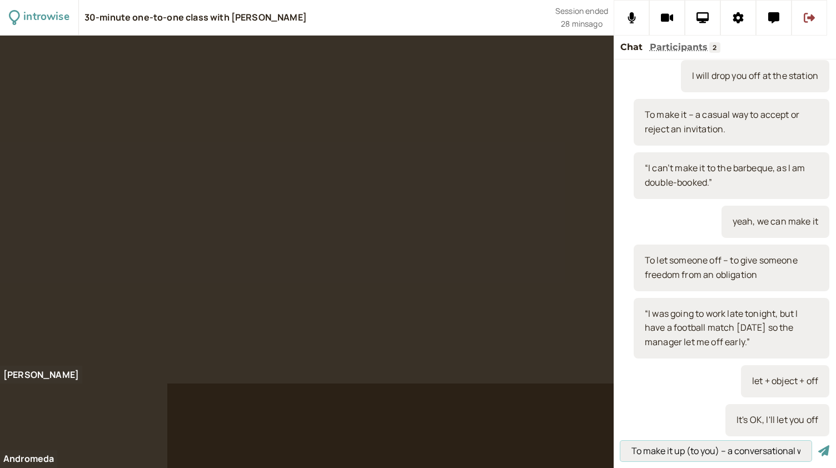
click at [819, 445] on button "submit" at bounding box center [824, 451] width 11 height 12
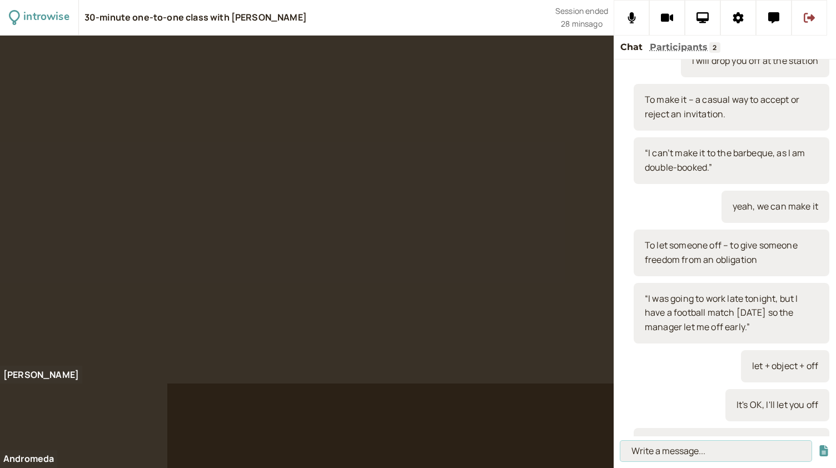
scroll to position [1810, 0]
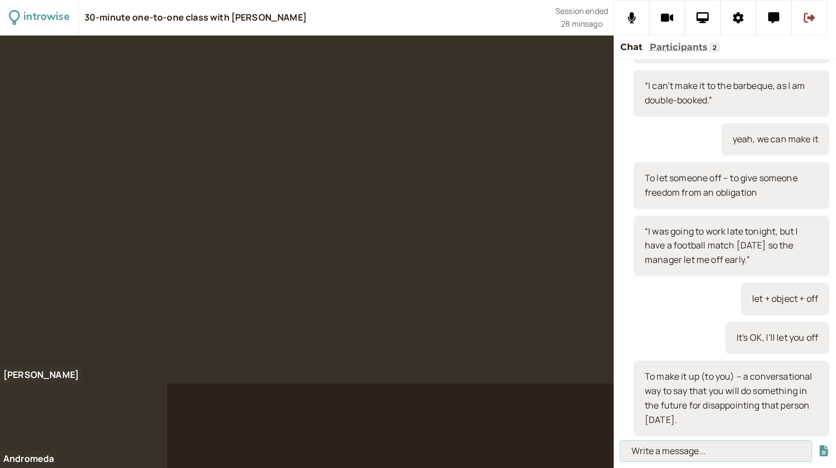
paste input "“Sorry for not joining you for lunch [DATE]. I will make it up to you next mont…"
type input "“Sorry for not joining you for lunch [DATE]. I will make it up to you next mont…"
click at [819, 445] on button "submit" at bounding box center [824, 451] width 11 height 12
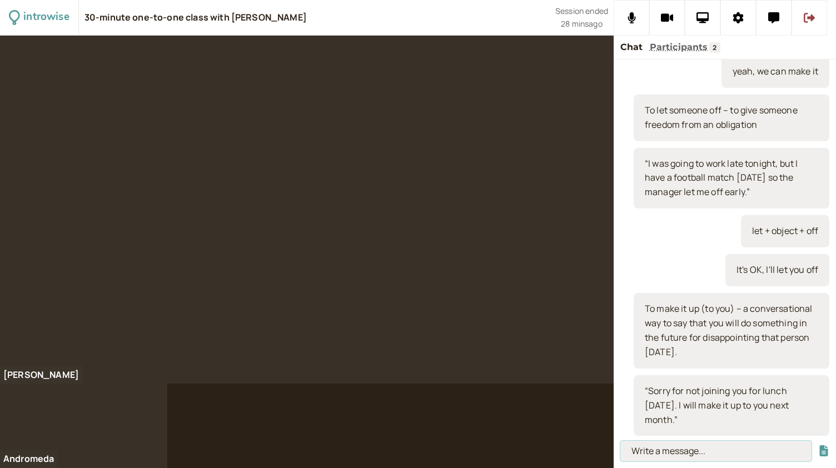
scroll to position [0, 0]
type input "compensate"
click at [819, 445] on button "submit" at bounding box center [824, 451] width 11 height 12
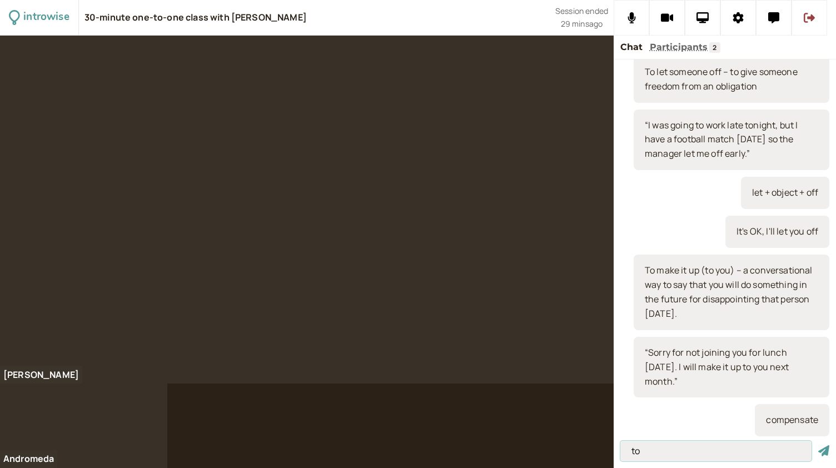
type input "t"
